Goal: Task Accomplishment & Management: Complete application form

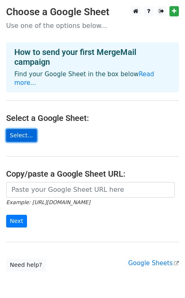
click at [24, 130] on link "Select..." at bounding box center [21, 135] width 31 height 13
click at [24, 129] on link "Select..." at bounding box center [21, 135] width 31 height 13
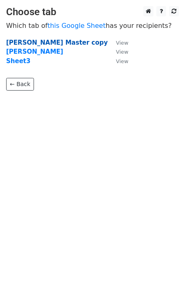
click at [39, 43] on strong "Lewis Master copy" at bounding box center [57, 42] width 102 height 7
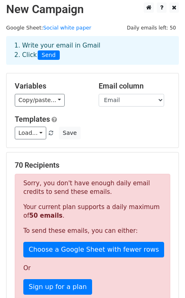
scroll to position [4, 0]
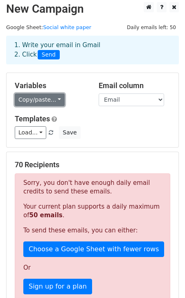
click at [57, 100] on link "Copy/paste..." at bounding box center [40, 100] width 50 height 13
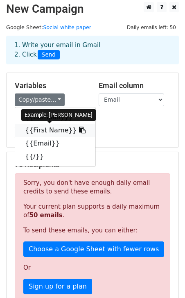
click at [57, 129] on link "{{First Name}}" at bounding box center [55, 130] width 80 height 13
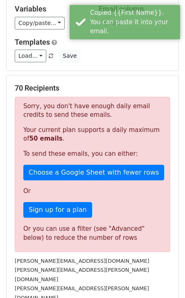
scroll to position [89, 0]
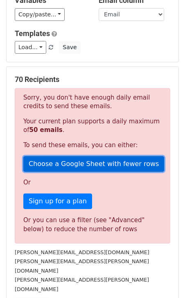
click at [71, 167] on link "Choose a Google Sheet with fewer rows" at bounding box center [93, 164] width 141 height 16
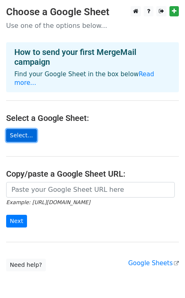
click at [23, 130] on link "Select..." at bounding box center [21, 135] width 31 height 13
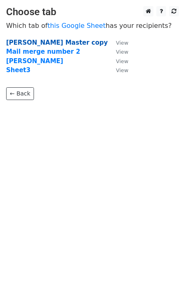
click at [32, 41] on strong "[PERSON_NAME] Master copy" at bounding box center [57, 42] width 102 height 7
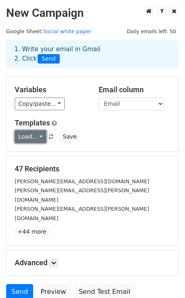
click at [39, 137] on link "Load..." at bounding box center [31, 136] width 32 height 13
click at [134, 128] on div "Templates Load... No templates saved Save" at bounding box center [93, 131] width 168 height 25
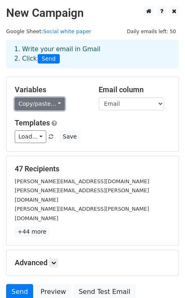
click at [50, 105] on link "Copy/paste..." at bounding box center [40, 104] width 50 height 13
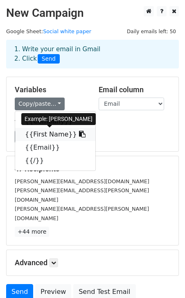
click at [52, 133] on link "{{First Name}}" at bounding box center [55, 134] width 80 height 13
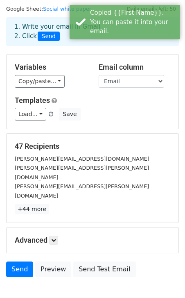
scroll to position [53, 0]
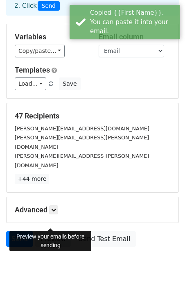
click at [46, 231] on link "Preview" at bounding box center [53, 239] width 36 height 16
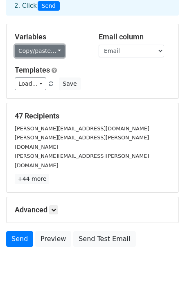
click at [59, 50] on link "Copy/paste..." at bounding box center [40, 51] width 50 height 13
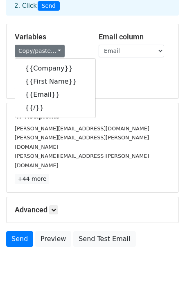
click at [139, 82] on div "Load... No templates saved Save" at bounding box center [93, 84] width 168 height 13
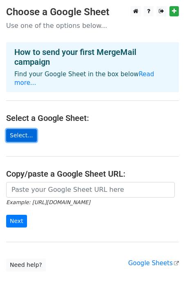
click at [15, 129] on link "Select..." at bounding box center [21, 135] width 31 height 13
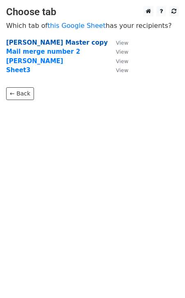
click at [46, 44] on strong "[PERSON_NAME] Master copy" at bounding box center [57, 42] width 102 height 7
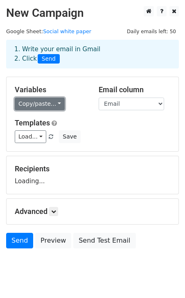
click at [50, 107] on link "Copy/paste..." at bounding box center [40, 104] width 50 height 13
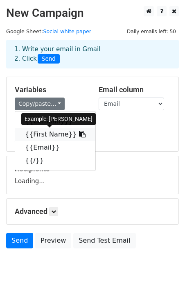
click at [47, 136] on link "{{First Name}}" at bounding box center [55, 134] width 80 height 13
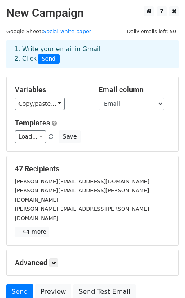
click at [119, 118] on div "Variables Copy/paste... {{Company}} {{First Name}} {{Email}} {{/}} Email column…" at bounding box center [93, 114] width 172 height 74
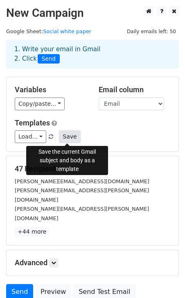
click at [62, 139] on button "Save" at bounding box center [69, 136] width 21 height 13
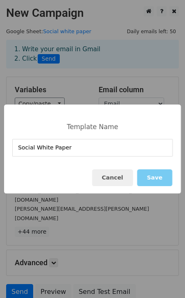
type input "Social White Paper"
click at [166, 176] on button "Save" at bounding box center [154, 177] width 35 height 17
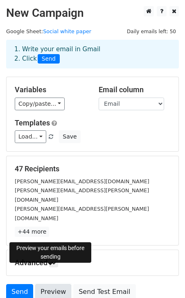
click at [49, 284] on link "Preview" at bounding box center [53, 292] width 36 height 16
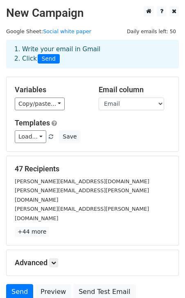
scroll to position [53, 0]
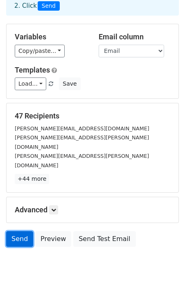
click at [11, 231] on link "Send" at bounding box center [19, 239] width 27 height 16
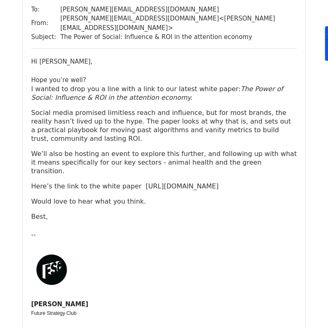
scroll to position [89, 0]
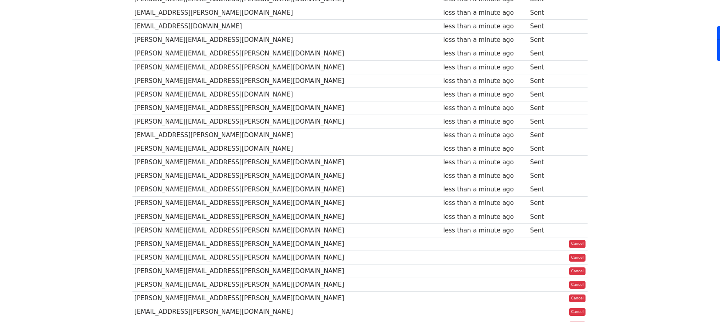
scroll to position [101, 0]
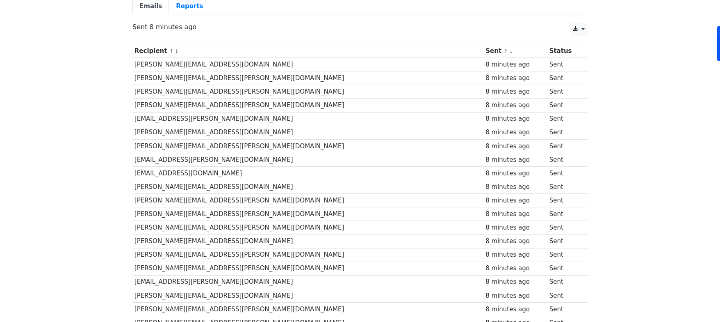
scroll to position [75, 0]
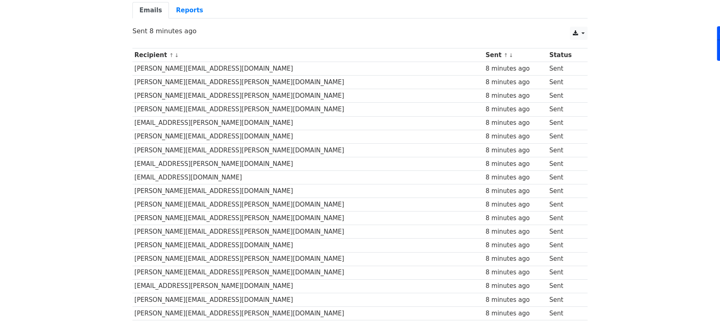
click at [547, 66] on td "Sent" at bounding box center [564, 69] width 35 height 14
click at [585, 30] on link at bounding box center [579, 33] width 18 height 13
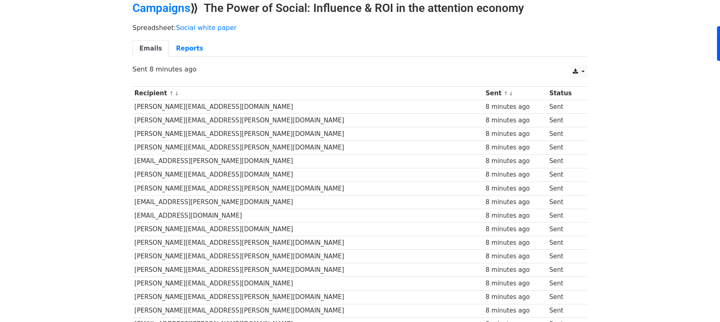
scroll to position [0, 0]
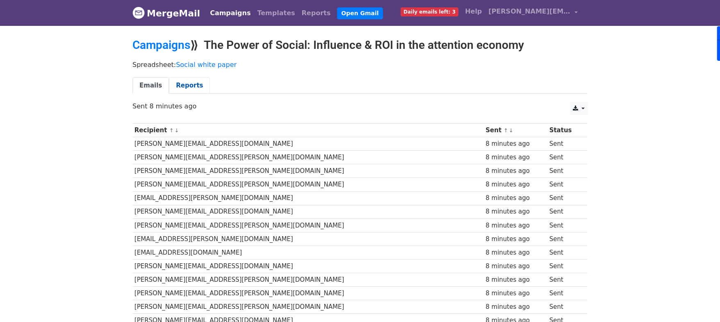
click at [187, 78] on link "Reports" at bounding box center [189, 85] width 41 height 17
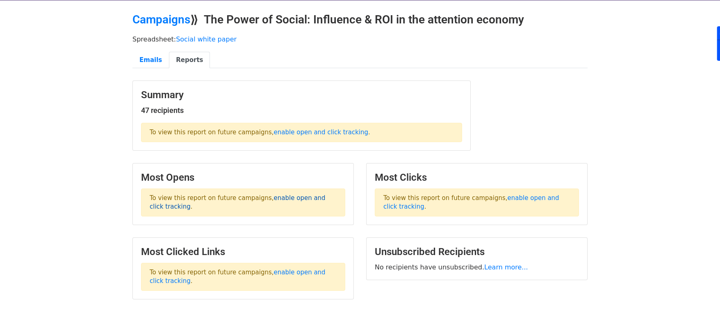
scroll to position [27, 0]
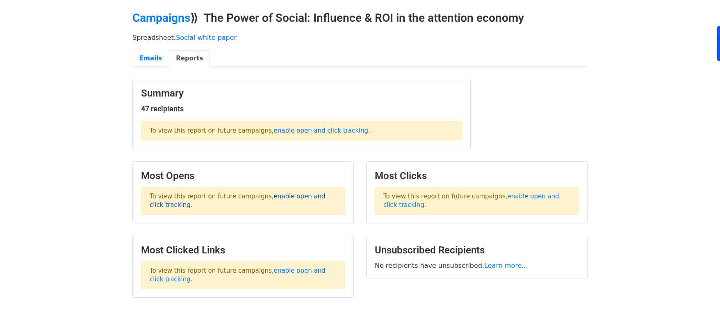
click at [287, 196] on link "enable open and click tracking" at bounding box center [238, 200] width 176 height 16
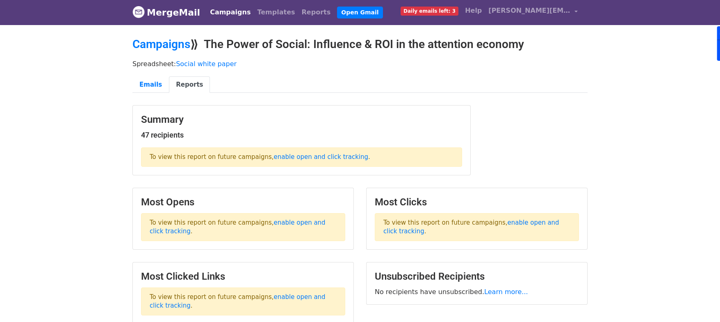
scroll to position [0, 0]
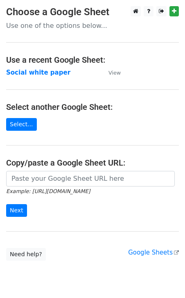
scroll to position [0, 0]
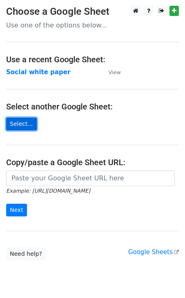
click at [25, 122] on link "Select..." at bounding box center [21, 124] width 31 height 13
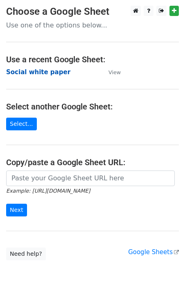
click at [34, 68] on strong "Social white paper" at bounding box center [38, 71] width 64 height 7
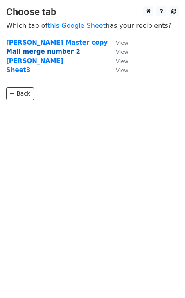
click at [44, 53] on strong "Mail merge number 2" at bounding box center [43, 51] width 74 height 7
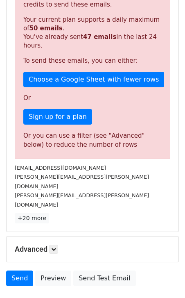
scroll to position [230, 0]
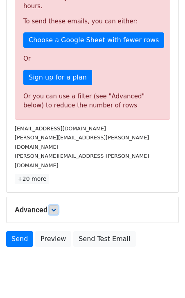
click at [53, 208] on icon at bounding box center [53, 210] width 5 height 5
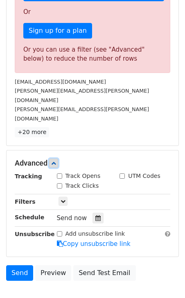
scroll to position [279, 0]
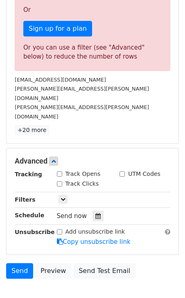
click at [59, 171] on input "Track Opens" at bounding box center [59, 173] width 5 height 5
checkbox input "true"
click at [59, 180] on div "Track Clicks" at bounding box center [78, 184] width 42 height 9
click at [59, 181] on input "Track Clicks" at bounding box center [59, 183] width 5 height 5
checkbox input "true"
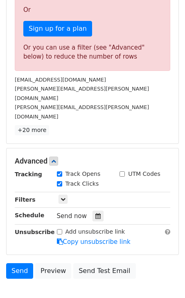
click at [123, 171] on input "UTM Codes" at bounding box center [122, 173] width 5 height 5
checkbox input "true"
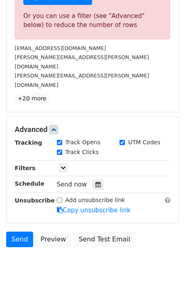
scroll to position [309, 0]
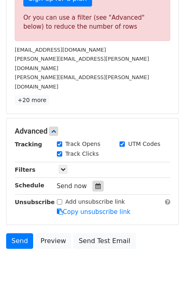
click at [93, 181] on div at bounding box center [98, 186] width 11 height 11
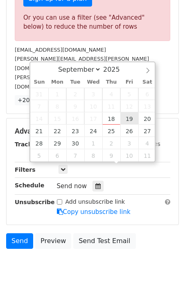
type input "2025-09-19 12:00"
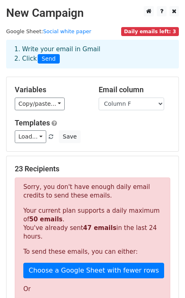
scroll to position [2, 0]
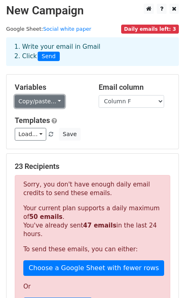
click at [56, 102] on link "Copy/paste..." at bounding box center [40, 101] width 50 height 13
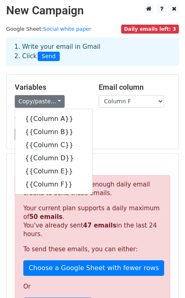
click at [114, 121] on h5 "Templates" at bounding box center [93, 120] width 156 height 9
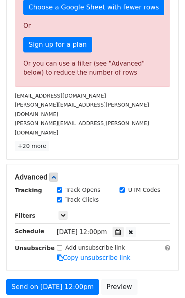
scroll to position [265, 0]
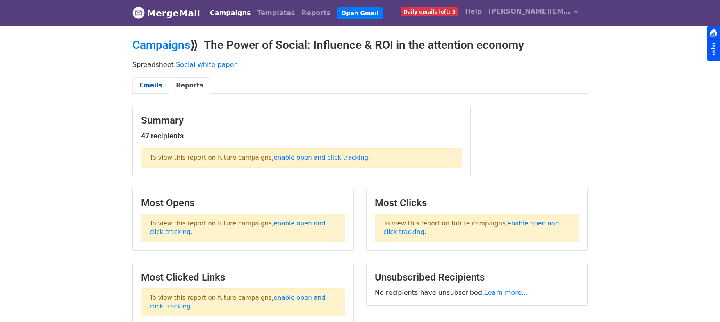
click at [157, 89] on link "Emails" at bounding box center [150, 85] width 36 height 17
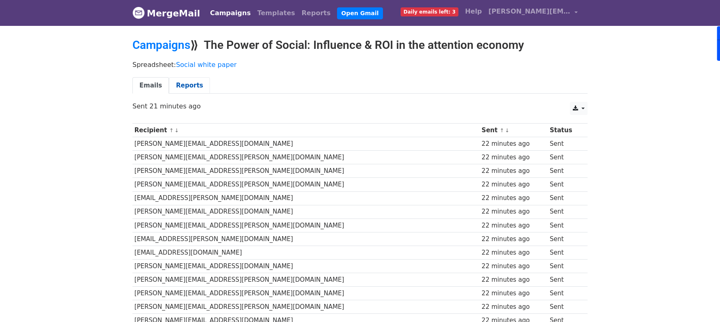
click at [185, 80] on link "Reports" at bounding box center [189, 85] width 41 height 17
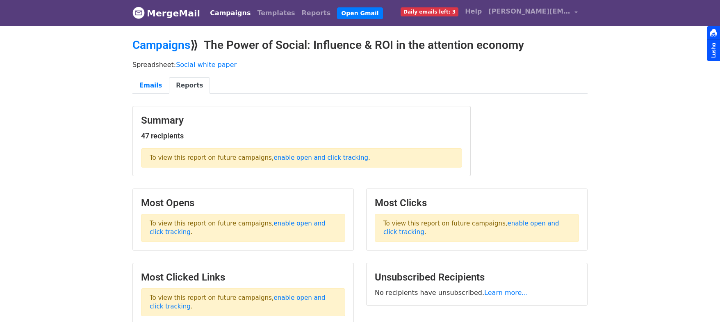
scroll to position [77, 0]
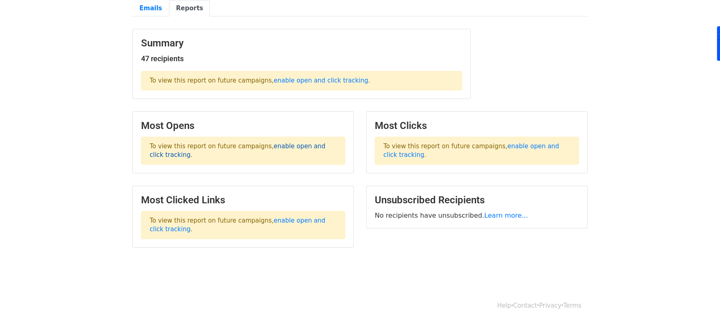
click at [288, 148] on link "enable open and click tracking" at bounding box center [238, 150] width 176 height 16
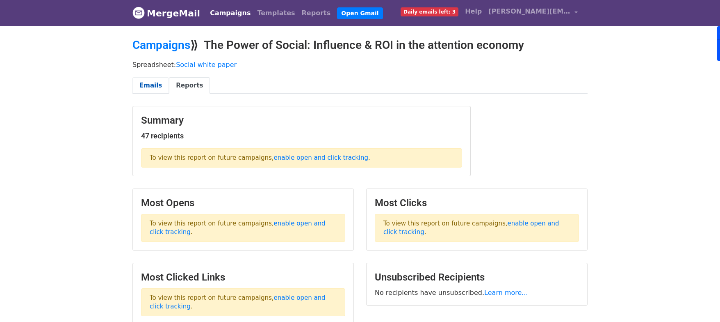
click at [151, 90] on link "Emails" at bounding box center [150, 85] width 36 height 17
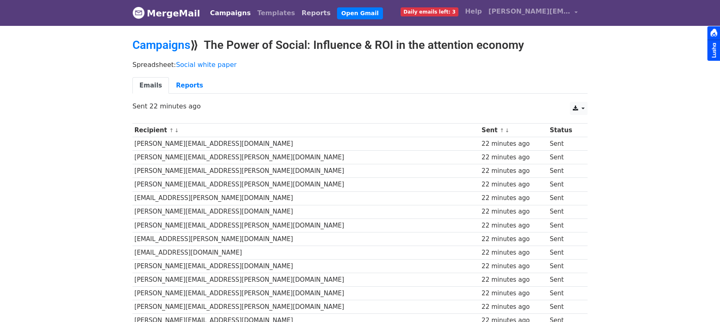
click at [302, 11] on link "Reports" at bounding box center [317, 13] width 36 height 16
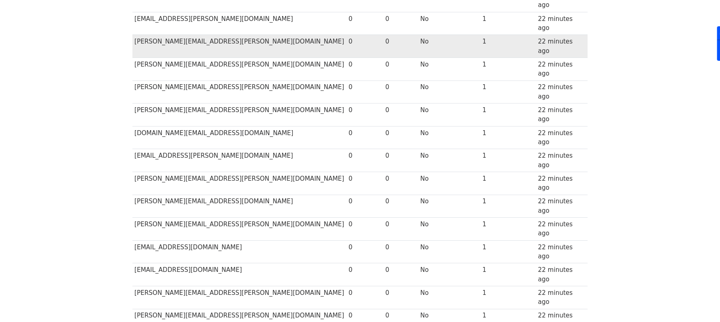
scroll to position [347, 0]
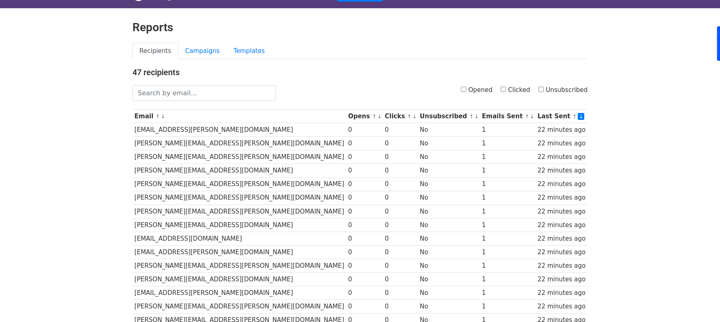
scroll to position [9, 0]
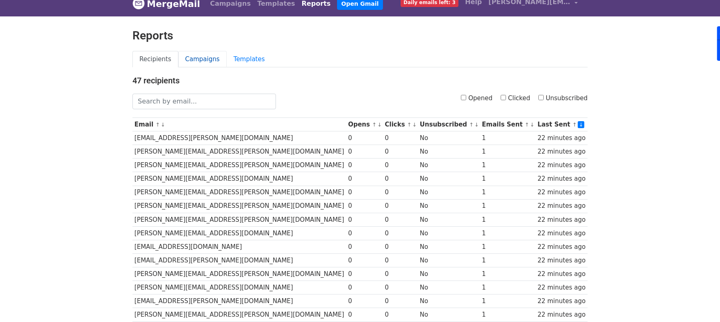
click at [206, 60] on link "Campaigns" at bounding box center [202, 59] width 48 height 17
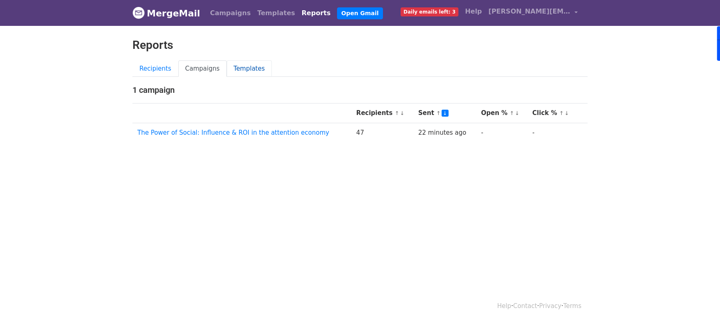
click at [252, 70] on link "Templates" at bounding box center [249, 68] width 45 height 17
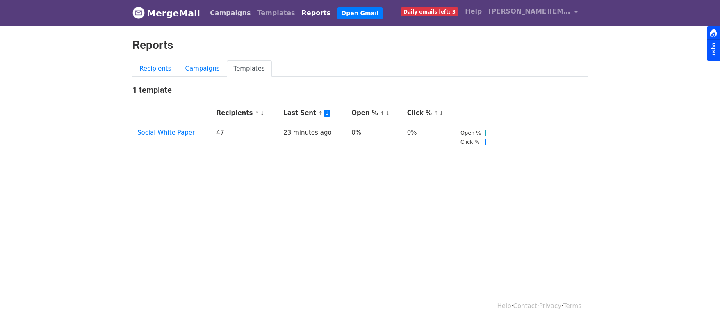
click at [225, 13] on link "Campaigns" at bounding box center [230, 13] width 47 height 16
